Goal: Find specific page/section: Find specific page/section

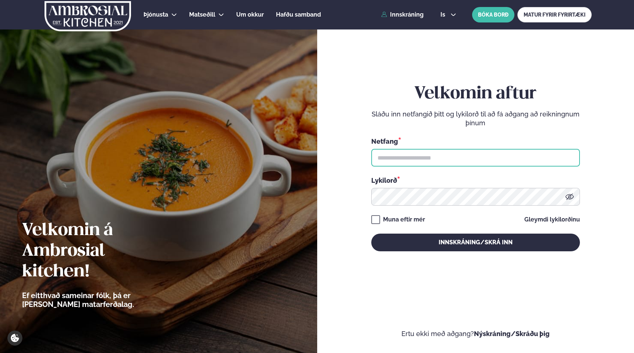
click at [394, 159] on input "text" at bounding box center [475, 158] width 209 height 18
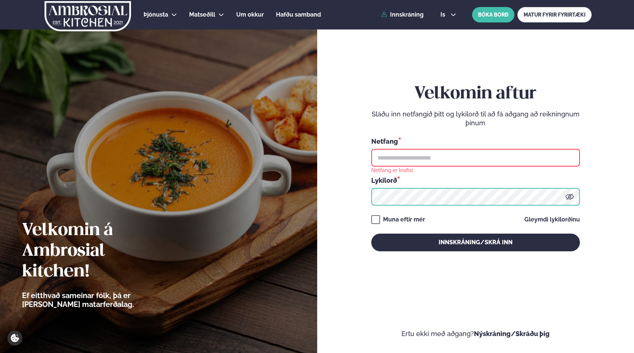
click at [423, 159] on input "text" at bounding box center [475, 158] width 209 height 18
click at [411, 151] on input "text" at bounding box center [475, 158] width 209 height 18
type input "**********"
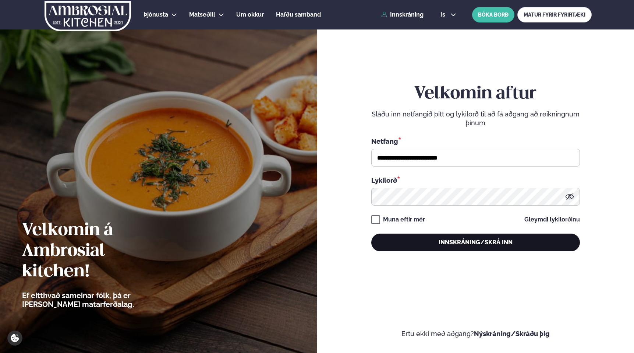
click at [454, 241] on button "Innskráning/Skrá inn" at bounding box center [475, 242] width 209 height 18
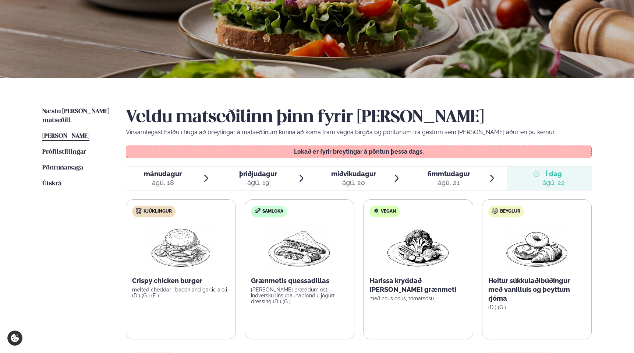
scroll to position [137, 0]
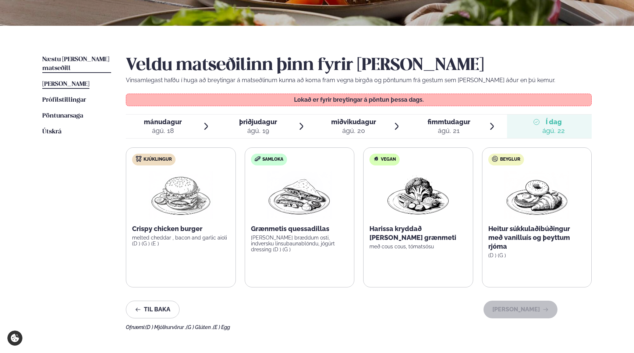
click at [80, 62] on link "Næstu [PERSON_NAME] matseðill Næsta vika" at bounding box center [76, 64] width 69 height 18
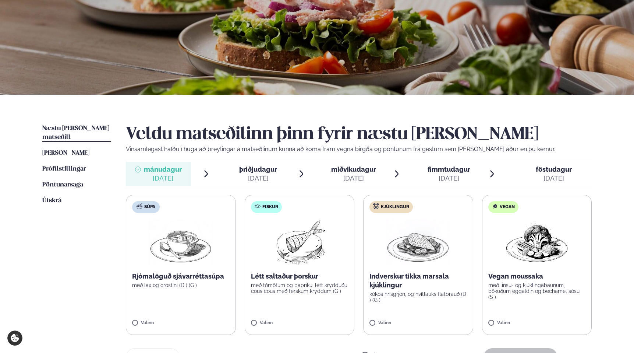
scroll to position [146, 0]
